Goal: Task Accomplishment & Management: Use online tool/utility

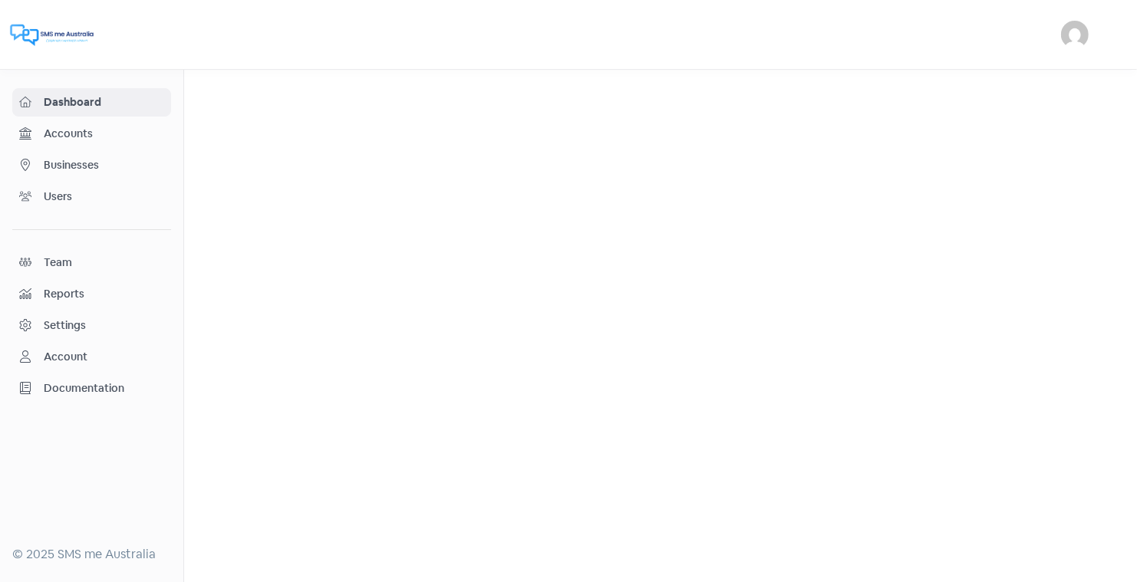
click at [87, 160] on span "Businesses" at bounding box center [104, 165] width 120 height 16
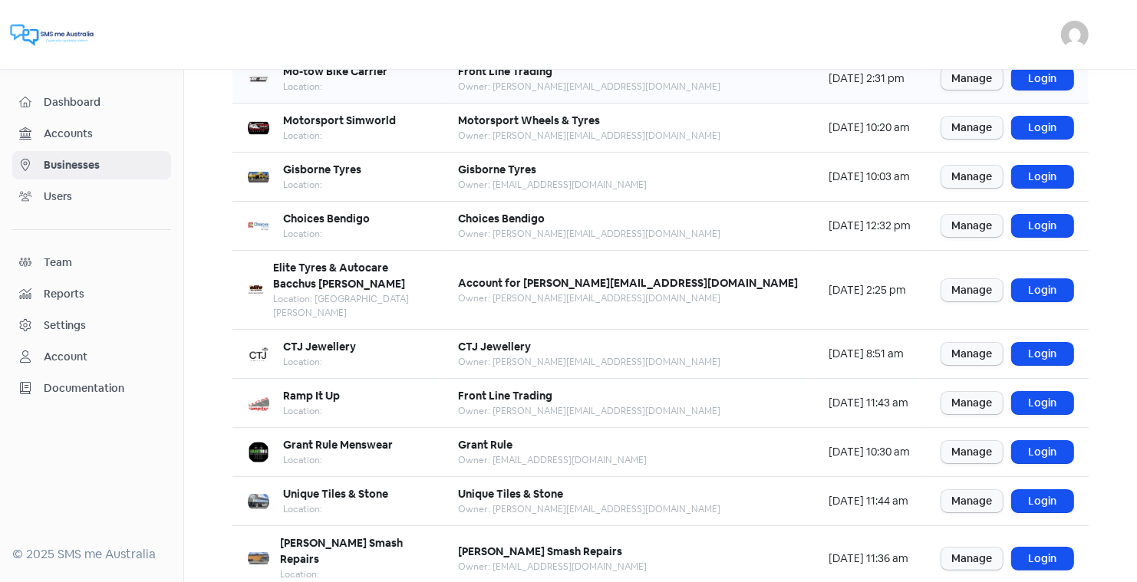
scroll to position [186, 0]
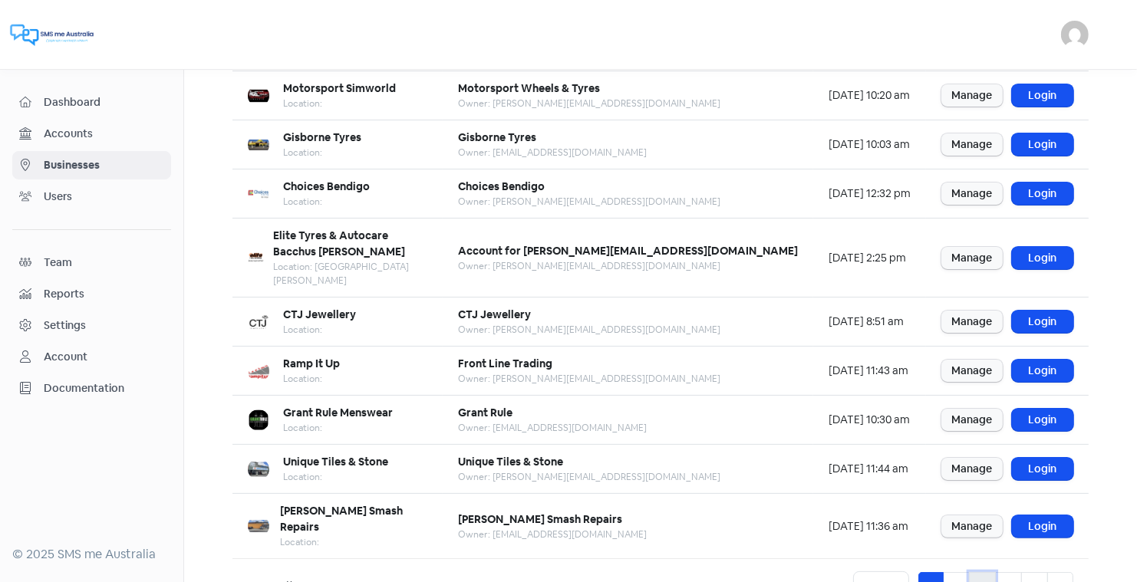
click at [984, 572] on link "3" at bounding box center [982, 586] width 27 height 29
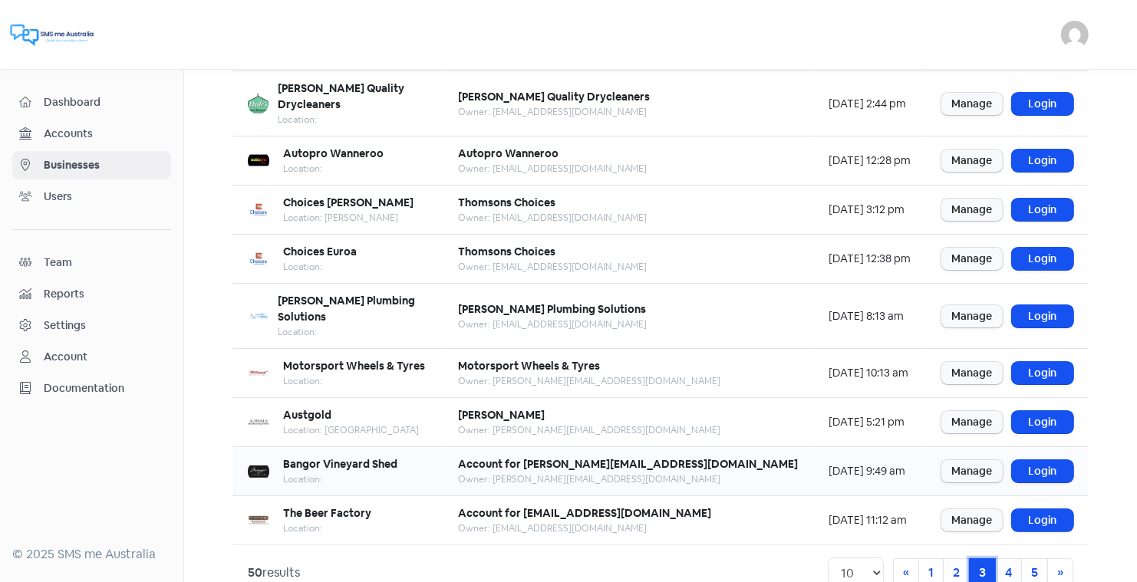
scroll to position [177, 0]
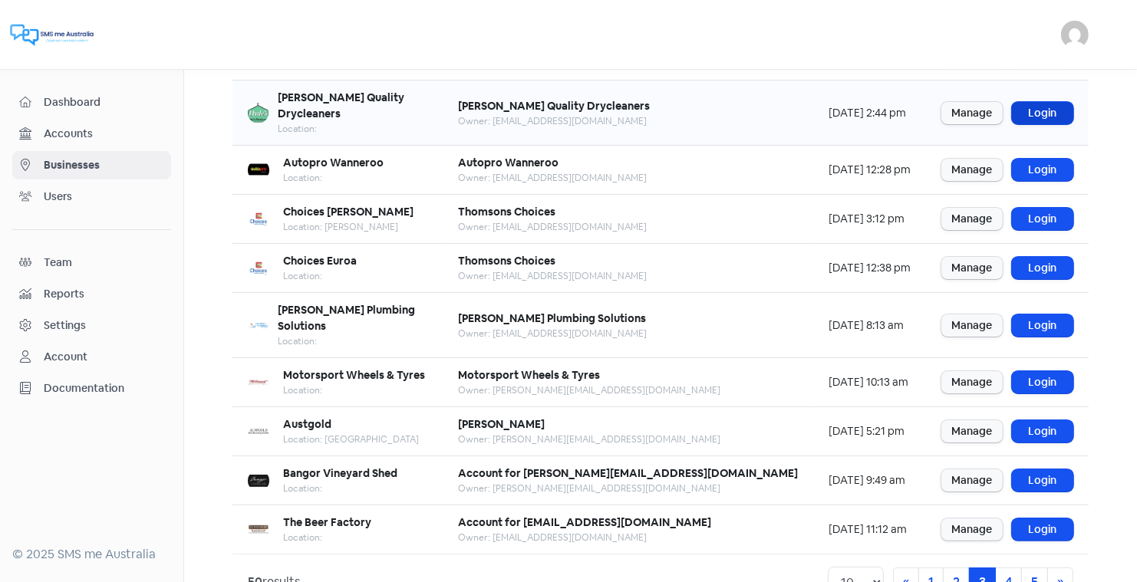
click at [1040, 102] on link "Login" at bounding box center [1042, 113] width 61 height 22
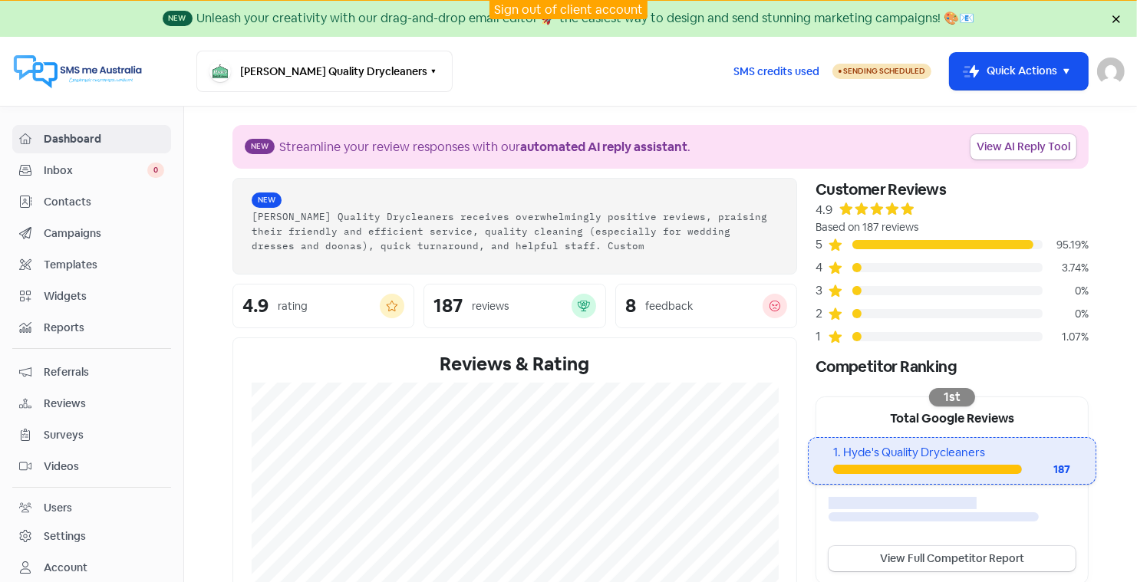
click at [60, 396] on span "Reviews" at bounding box center [104, 404] width 120 height 16
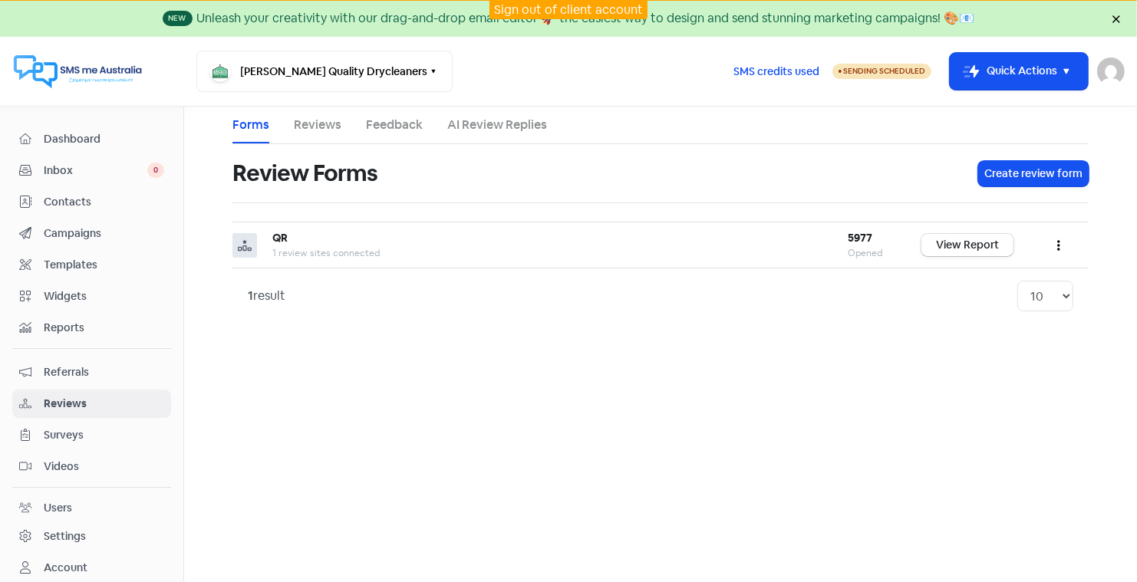
click at [504, 125] on link "AI Review Replies" at bounding box center [497, 125] width 100 height 18
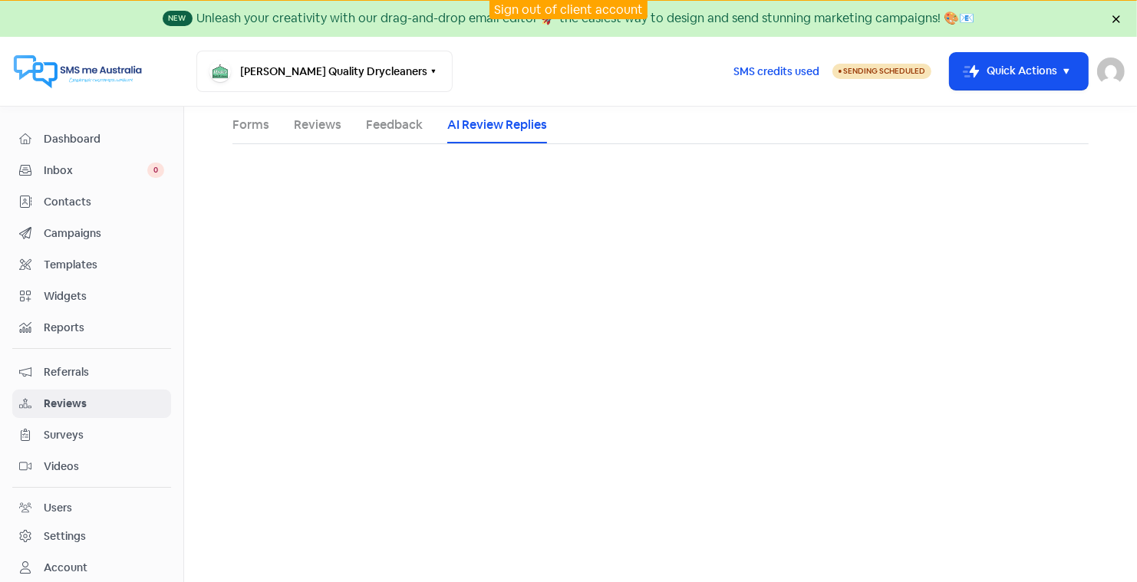
select select "30"
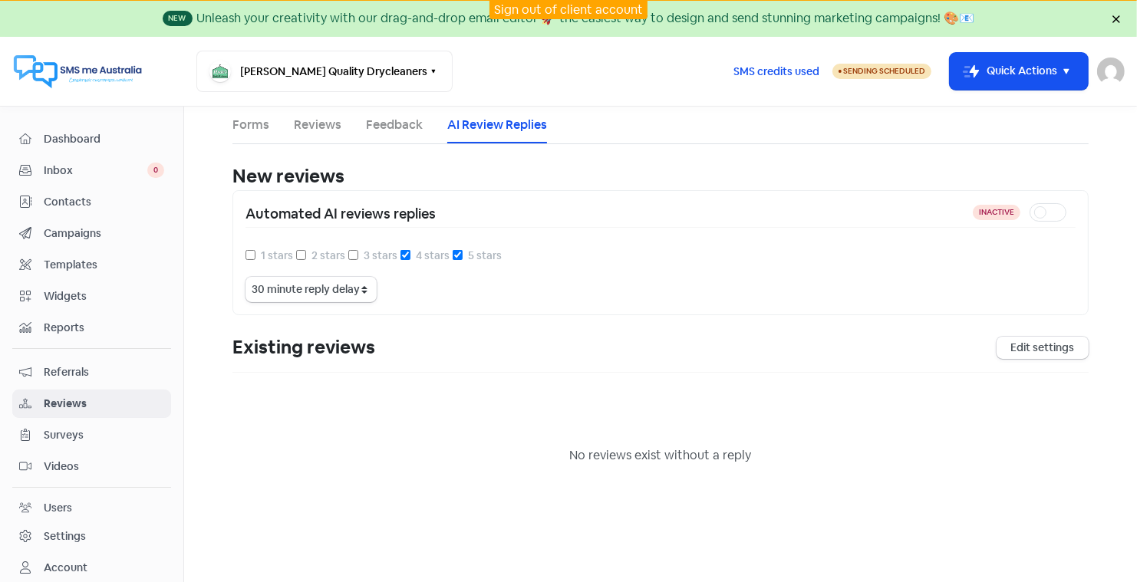
click at [559, 8] on link "Sign out of client account" at bounding box center [568, 10] width 149 height 16
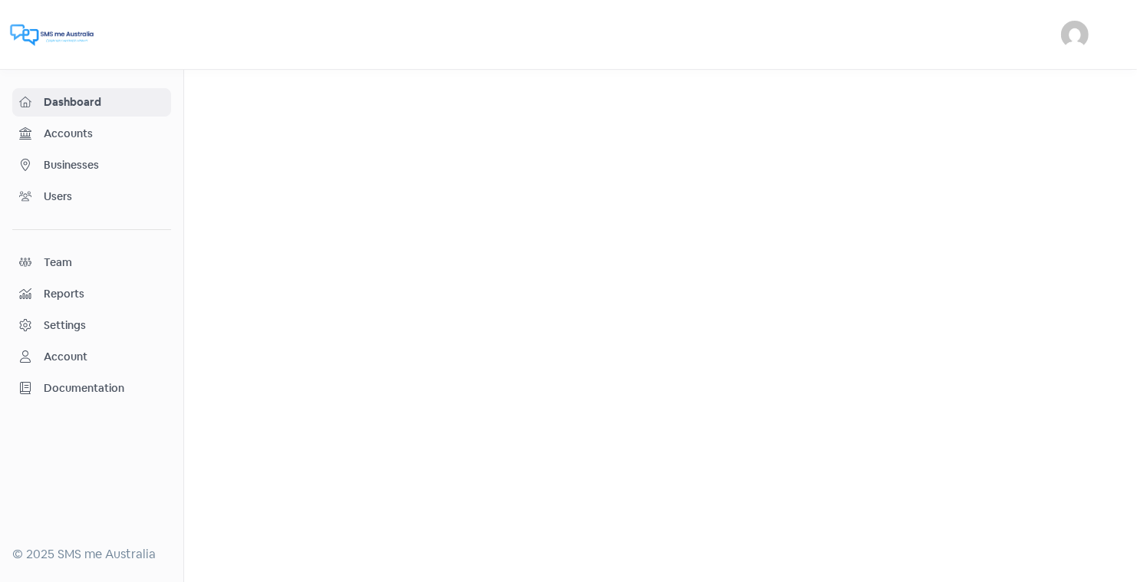
click at [87, 161] on span "Businesses" at bounding box center [104, 165] width 120 height 16
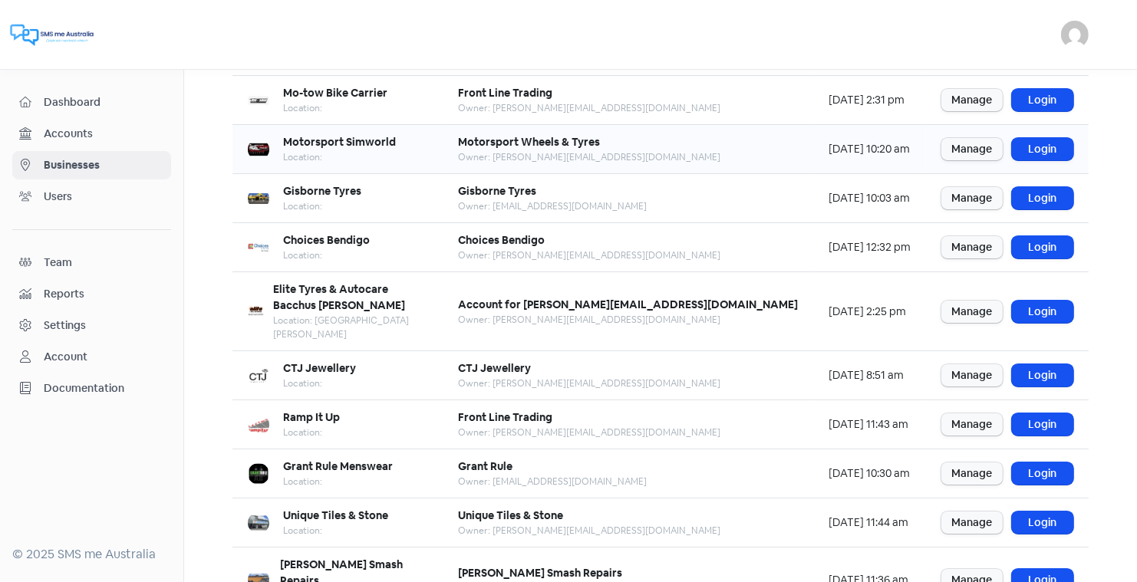
scroll to position [186, 0]
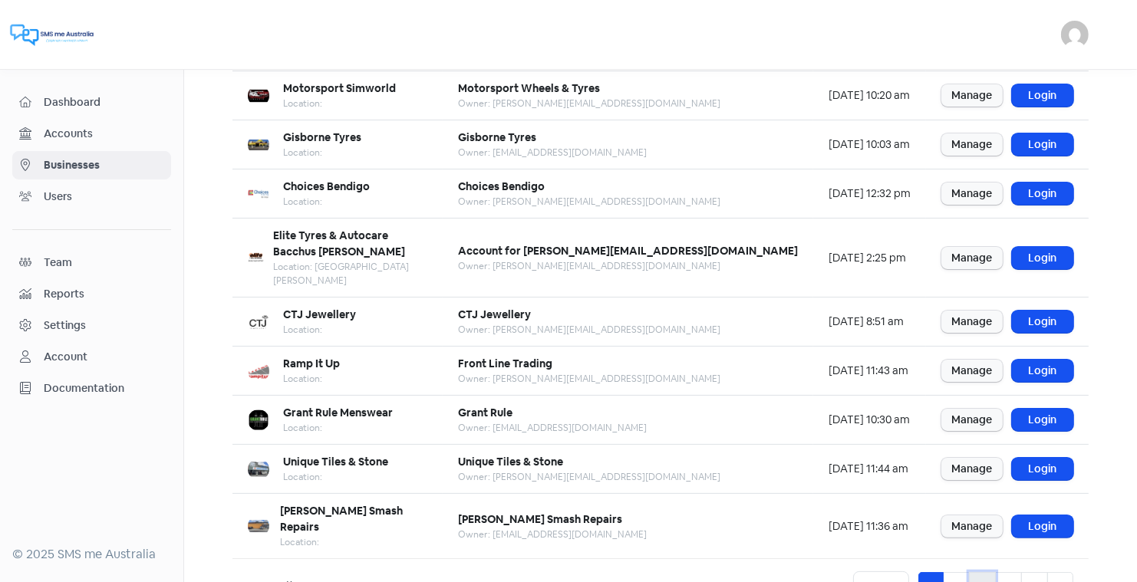
click at [981, 572] on link "3" at bounding box center [982, 586] width 27 height 29
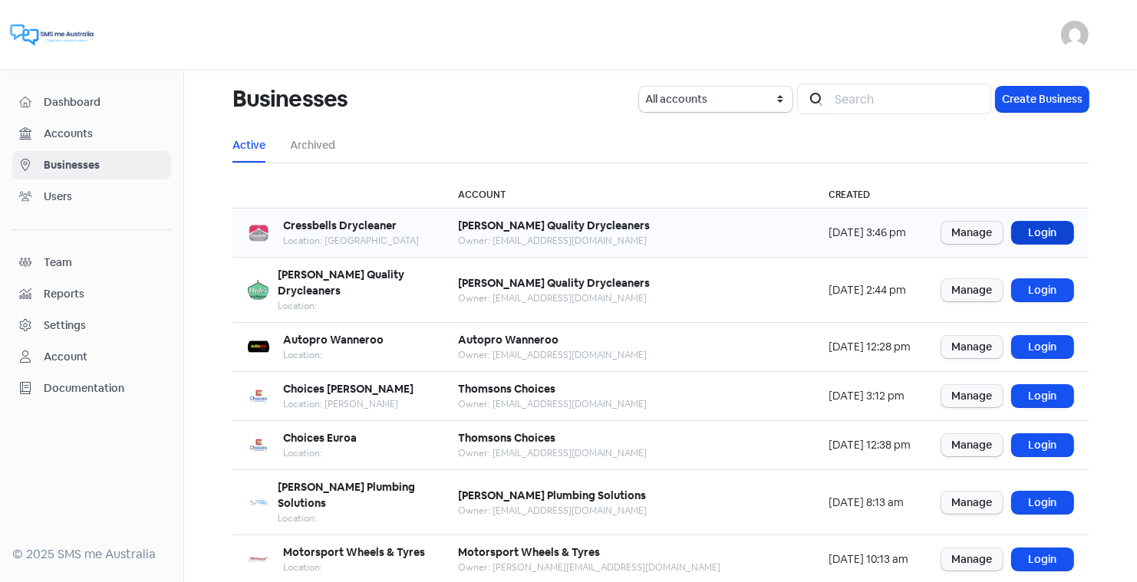
click at [1044, 228] on link "Login" at bounding box center [1042, 233] width 61 height 22
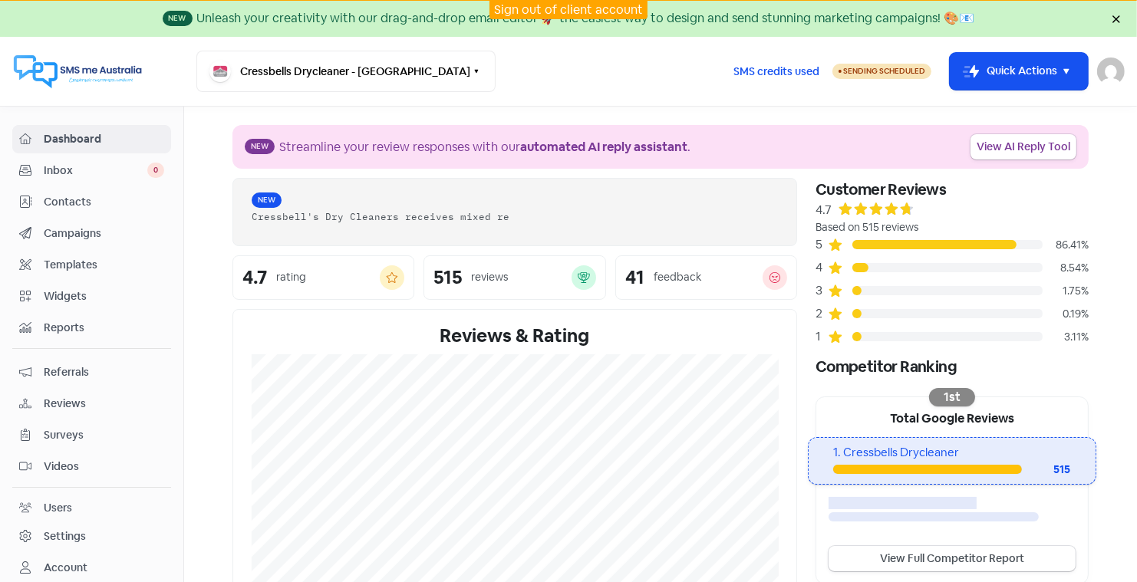
click at [81, 397] on span "Reviews" at bounding box center [104, 404] width 120 height 16
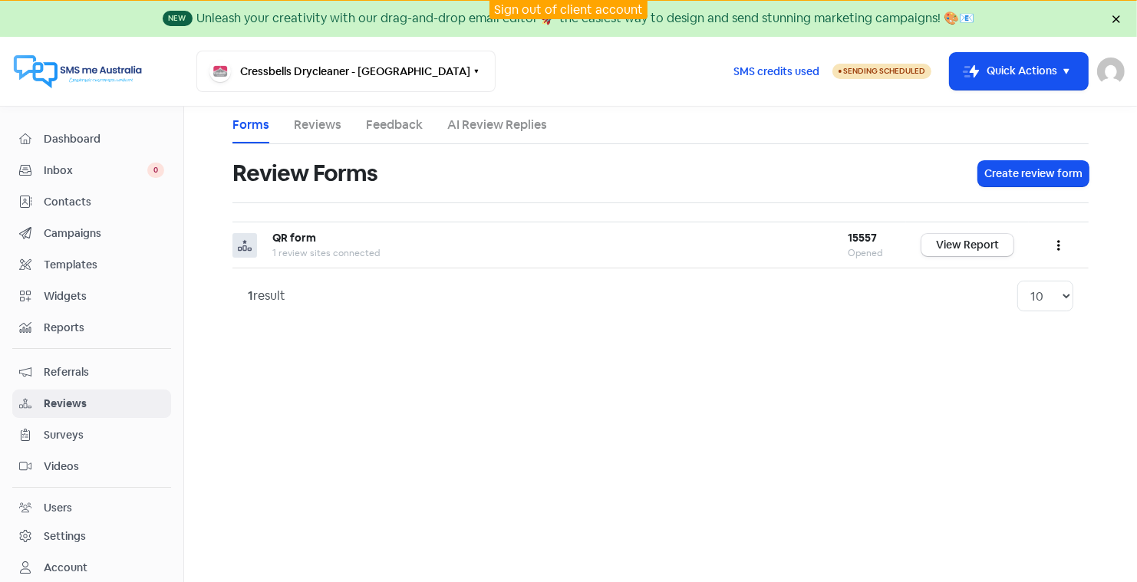
click at [488, 126] on link "AI Review Replies" at bounding box center [497, 125] width 100 height 18
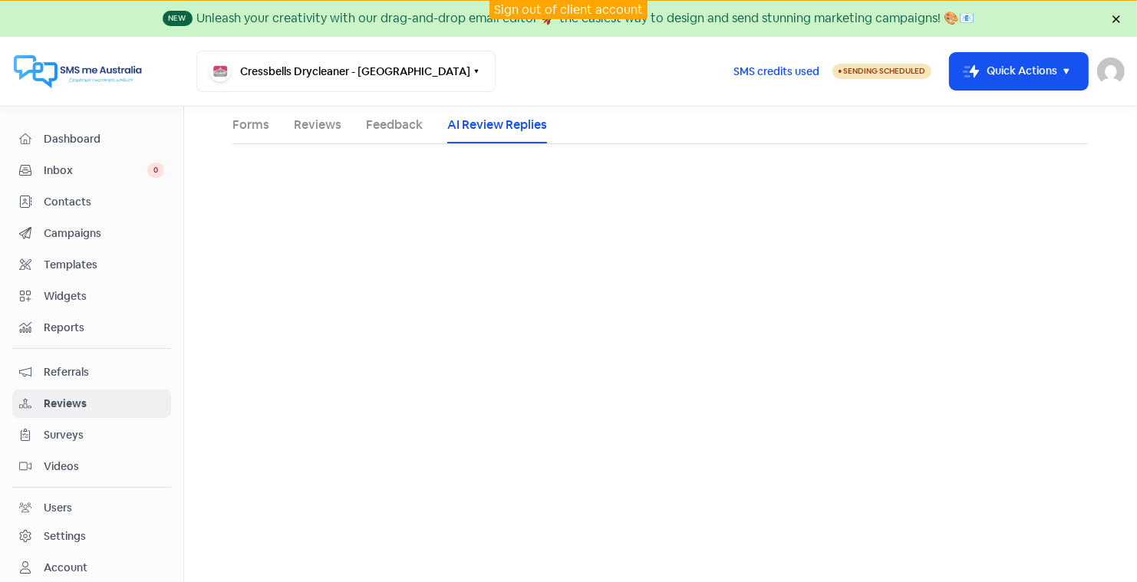
select select "30"
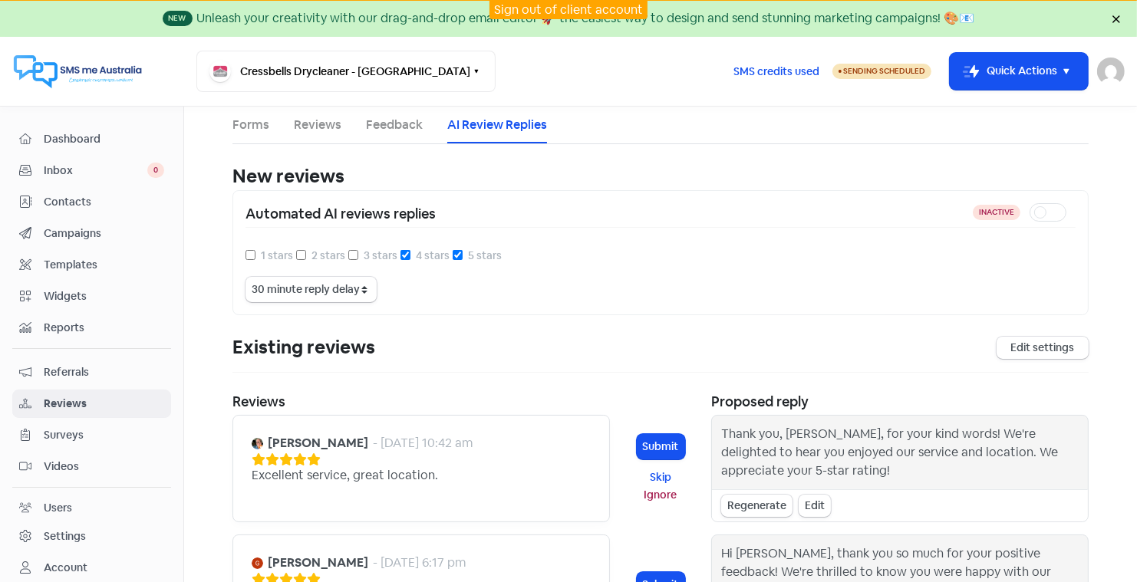
click at [543, 10] on link "Sign out of client account" at bounding box center [568, 10] width 149 height 16
